Goal: Ask a question

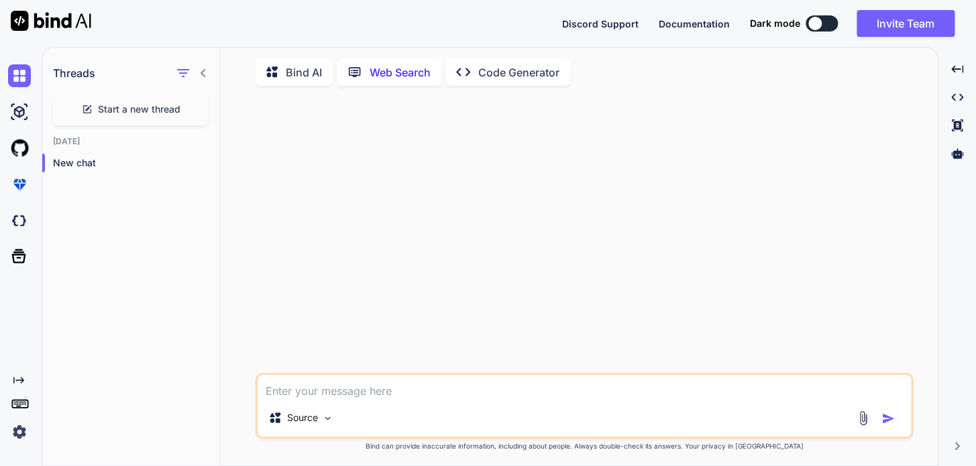
click at [541, 186] on div at bounding box center [585, 235] width 655 height 276
click at [792, 213] on div at bounding box center [585, 233] width 655 height 276
click at [205, 66] on icon at bounding box center [203, 71] width 11 height 11
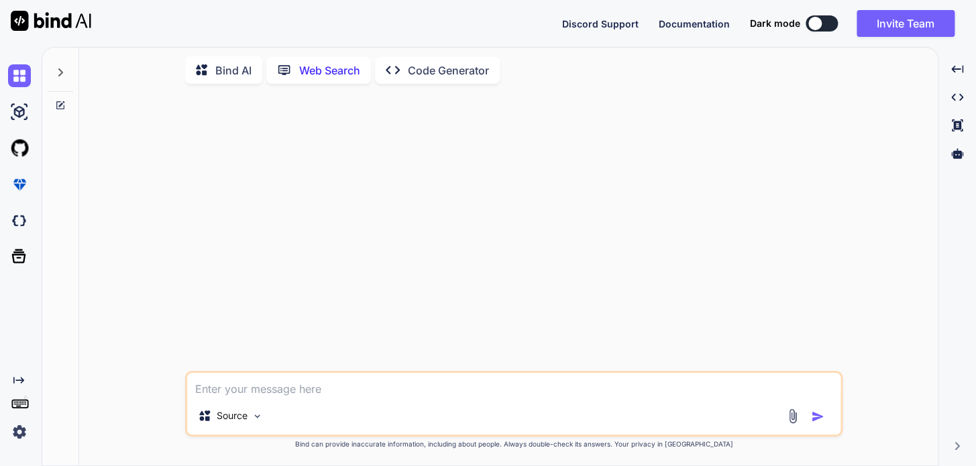
click at [64, 76] on div at bounding box center [60, 69] width 25 height 46
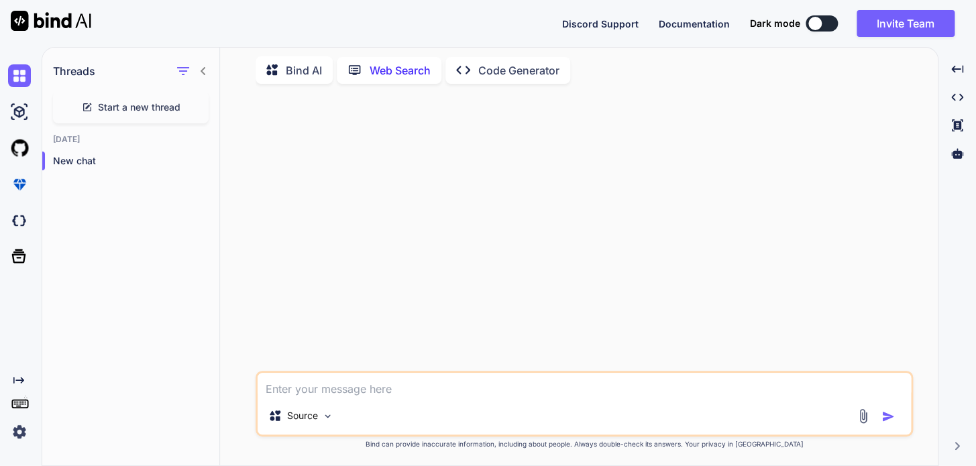
click at [88, 103] on icon at bounding box center [88, 106] width 6 height 6
type textarea "x"
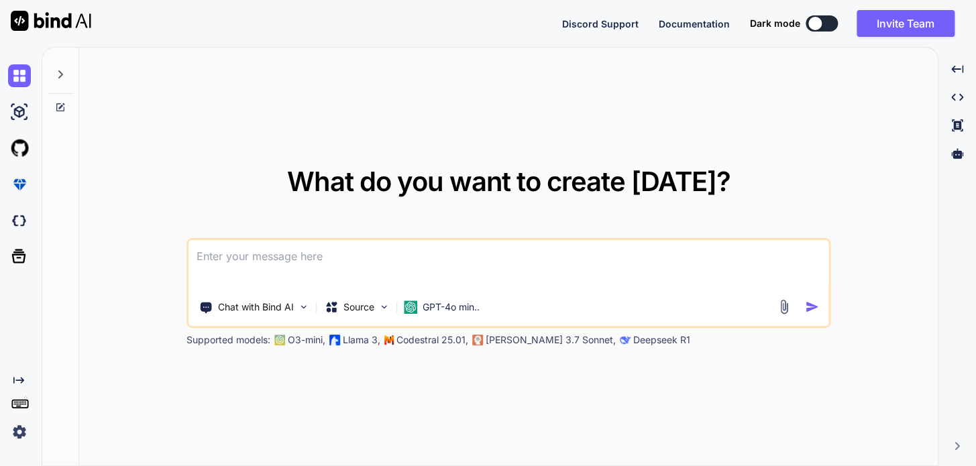
type textarea "x"
click at [367, 89] on div "What do you want to create [DATE]? Chat with Bind AI Source GPT-4o min.. Suppor…" at bounding box center [508, 257] width 859 height 419
